Goal: Navigation & Orientation: Find specific page/section

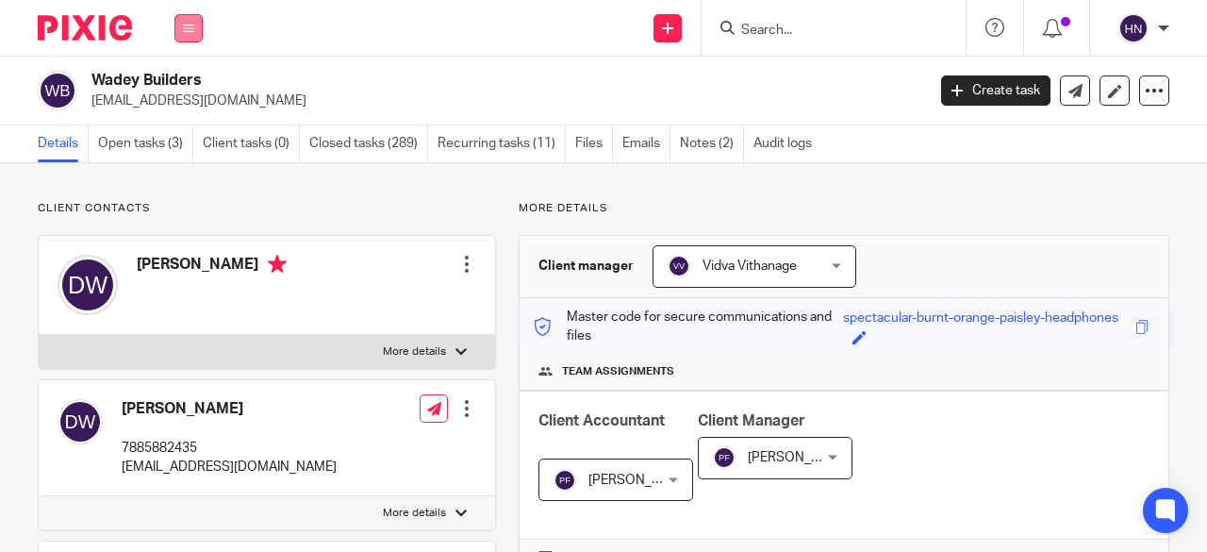
scroll to position [566, 0]
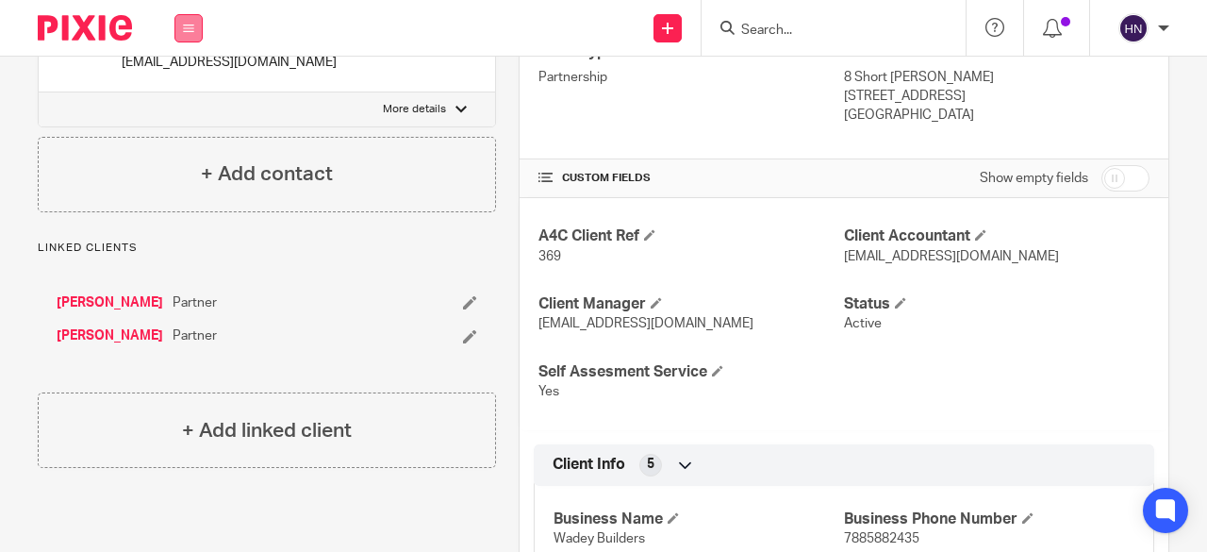
click at [191, 23] on icon at bounding box center [188, 28] width 11 height 11
click at [196, 83] on li "Work" at bounding box center [188, 88] width 50 height 27
click at [176, 90] on link "Work" at bounding box center [178, 87] width 30 height 13
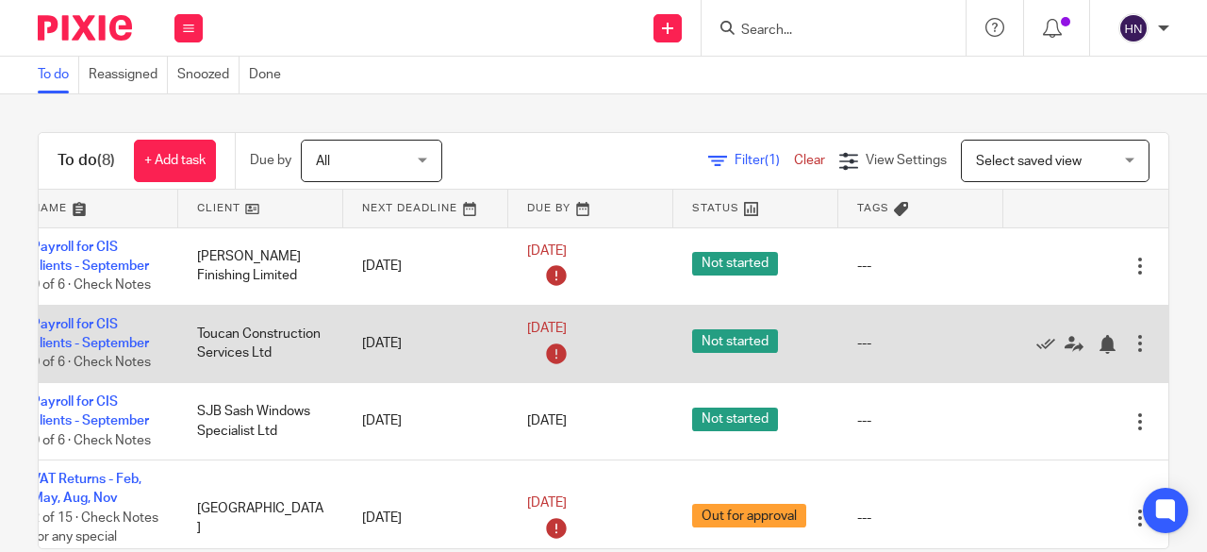
scroll to position [0, 120]
click at [1037, 341] on icon at bounding box center [1046, 344] width 19 height 19
